Goal: Task Accomplishment & Management: Manage account settings

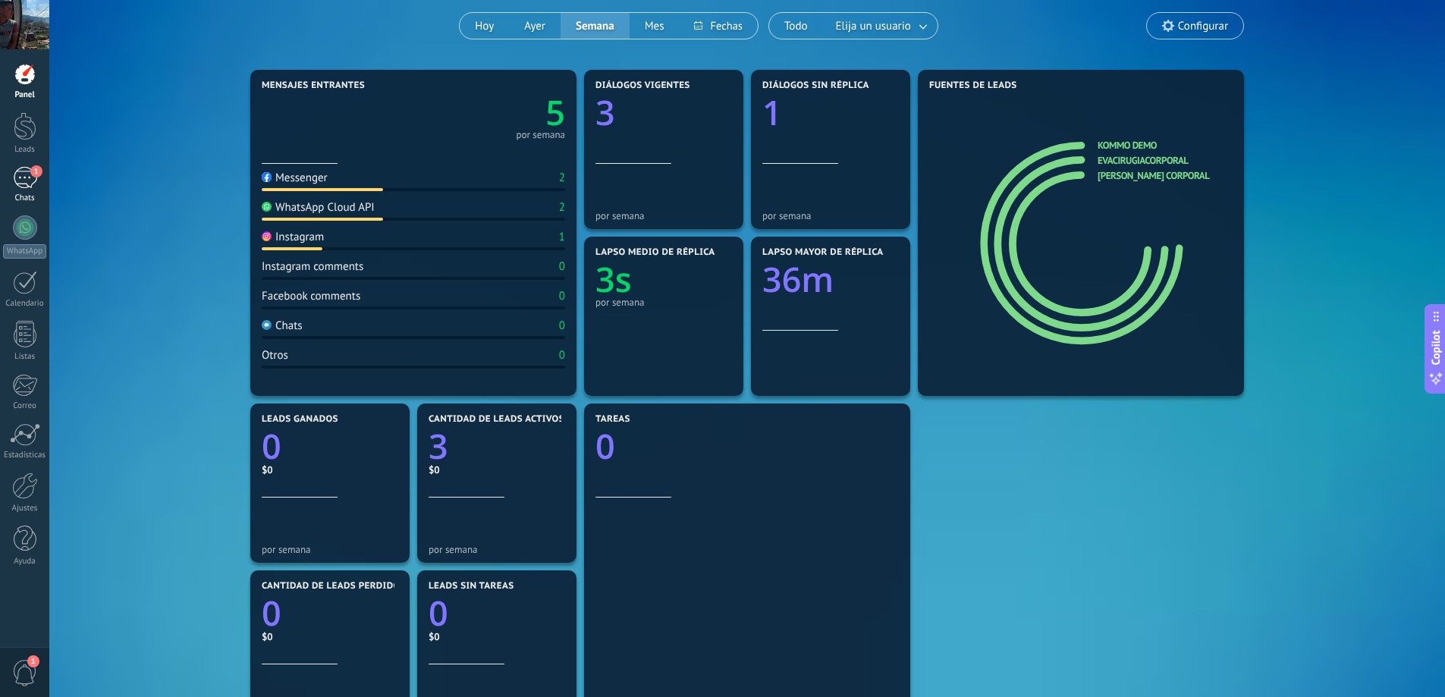
click at [22, 180] on div "1" at bounding box center [25, 178] width 24 height 22
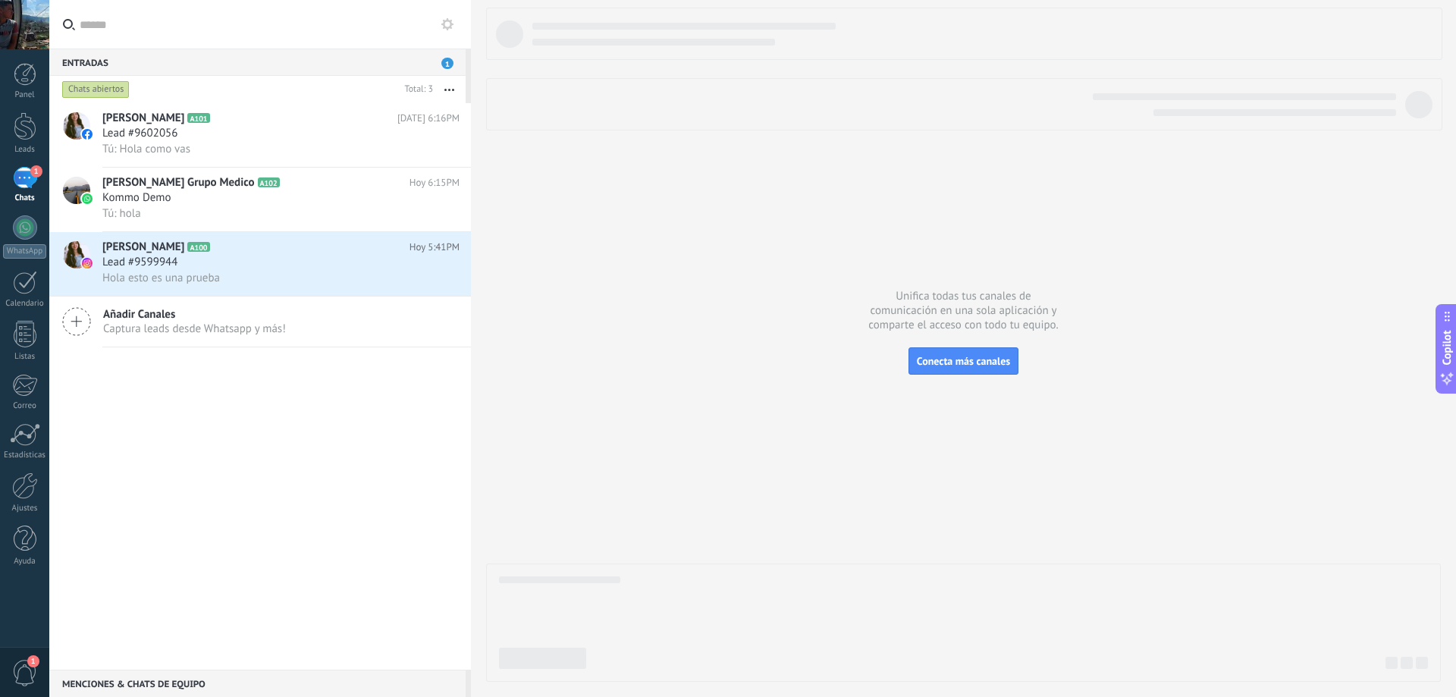
click at [447, 58] on span "1" at bounding box center [447, 63] width 12 height 11
click at [195, 312] on span "Añadir Canales" at bounding box center [194, 314] width 183 height 14
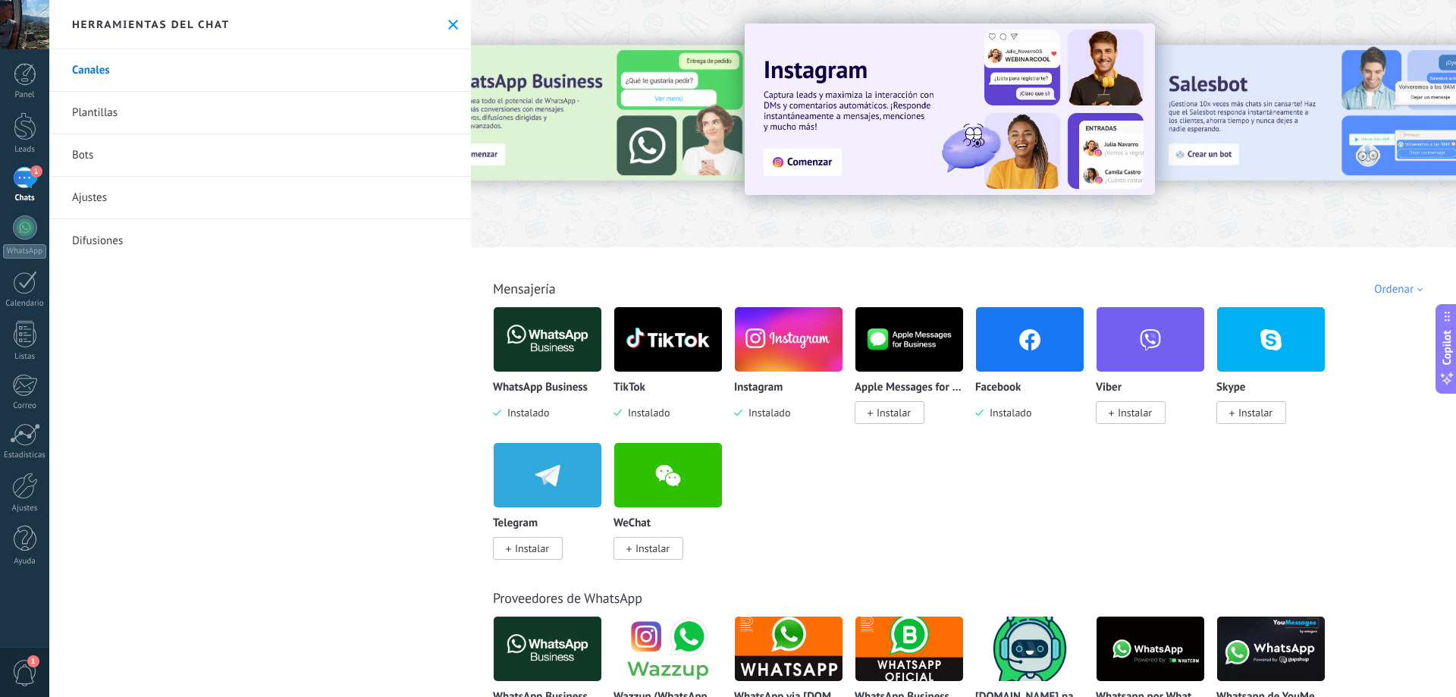
click at [103, 115] on link "Plantillas" at bounding box center [260, 113] width 422 height 42
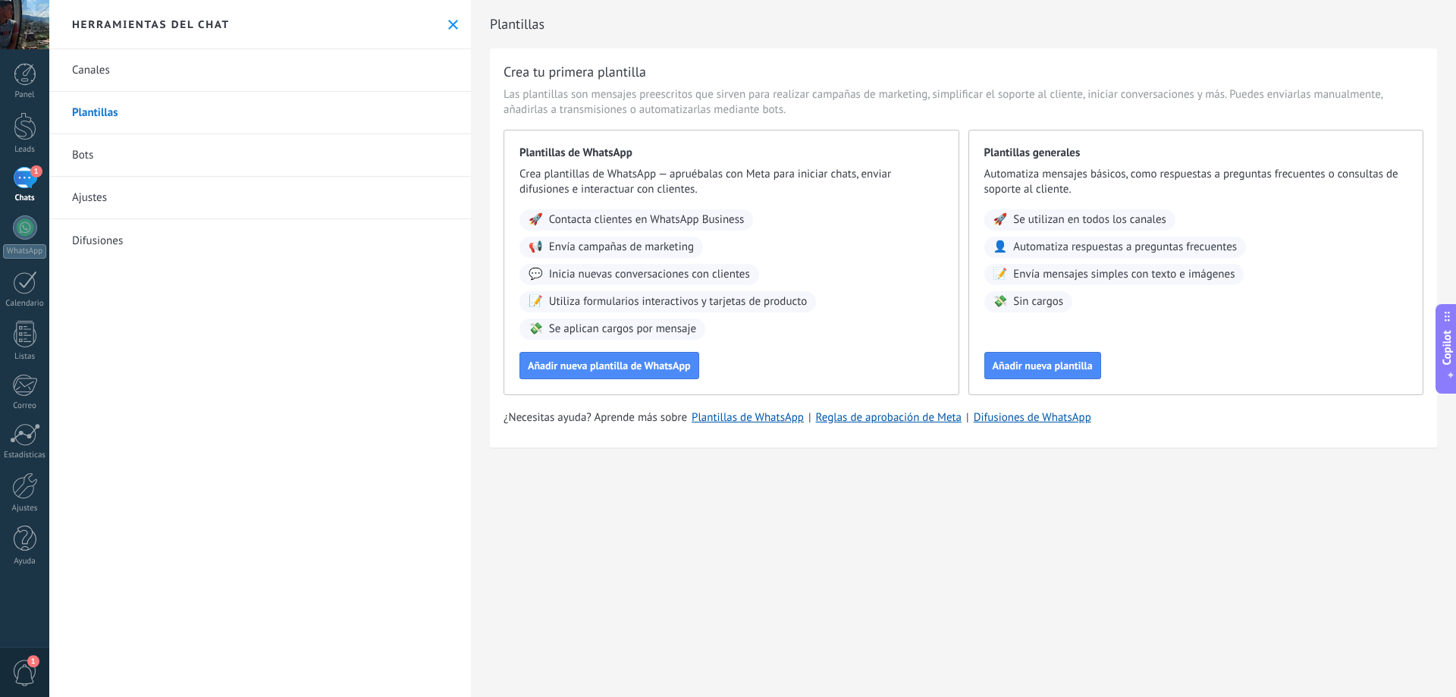
click at [115, 163] on link "Bots" at bounding box center [260, 155] width 422 height 42
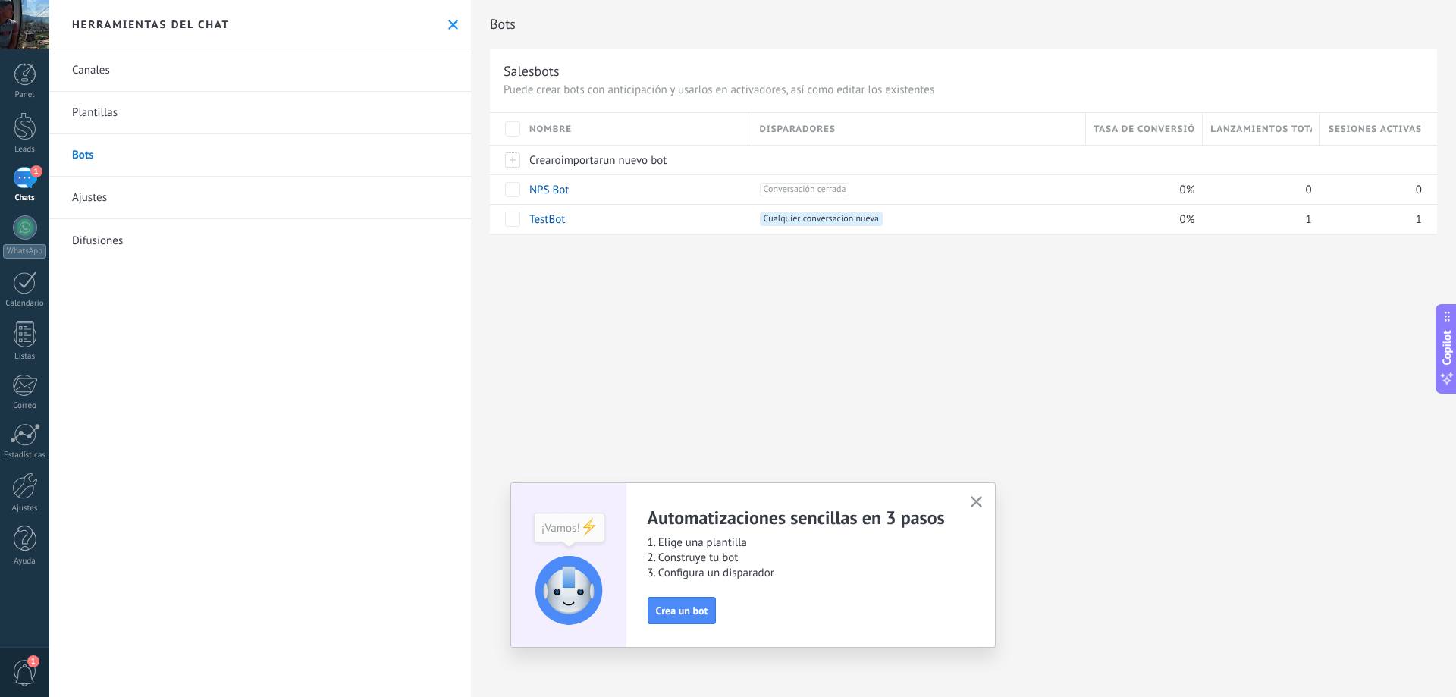
click at [975, 501] on icon "button" at bounding box center [976, 501] width 11 height 11
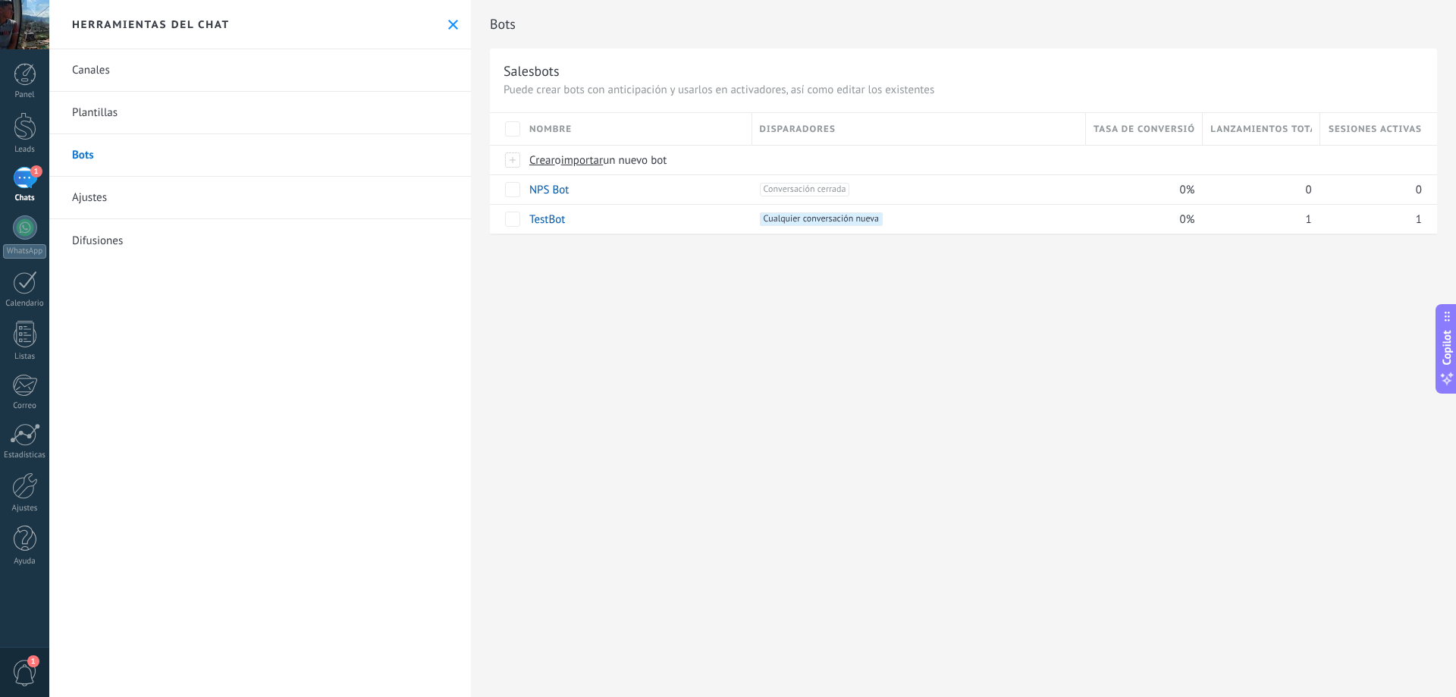
click at [97, 199] on link "Ajustes" at bounding box center [260, 198] width 422 height 42
